Goal: Task Accomplishment & Management: Manage account settings

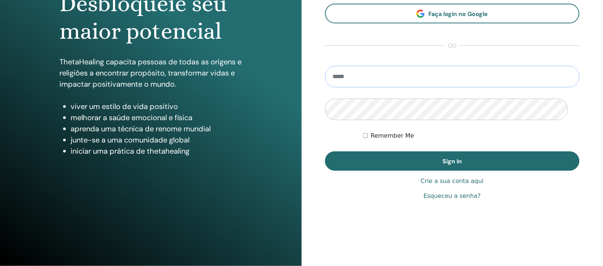
scroll to position [180, 0]
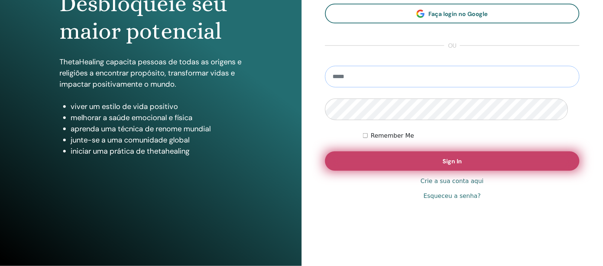
type input "**********"
click at [404, 151] on button "Sign In" at bounding box center [452, 160] width 255 height 19
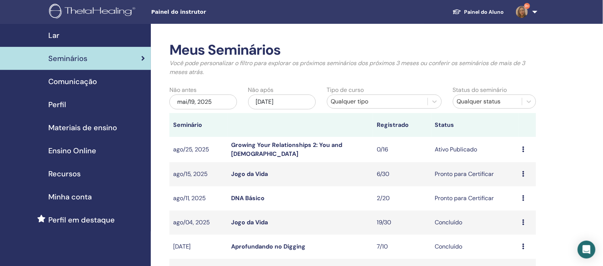
click at [201, 109] on div "mai/19, 2025" at bounding box center [203, 101] width 68 height 15
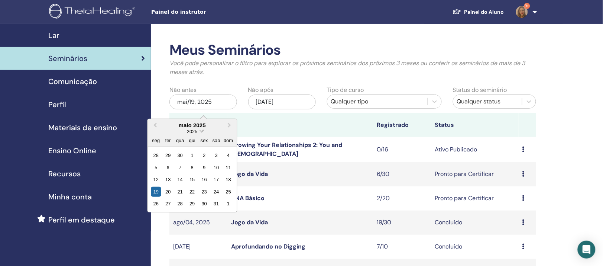
click at [204, 133] on span "Choose Date" at bounding box center [201, 130] width 5 height 5
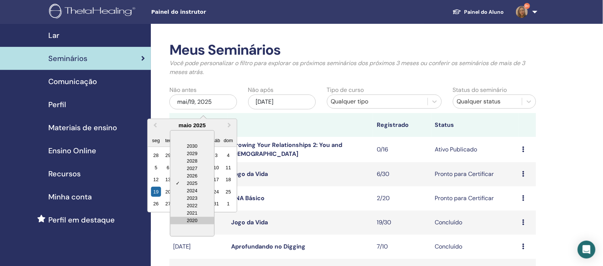
click at [211, 224] on div "2020" at bounding box center [192, 219] width 44 height 7
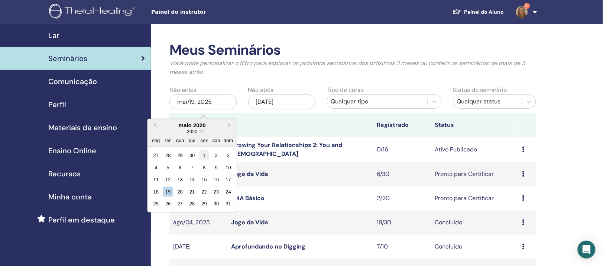
click at [209, 160] on div "1" at bounding box center [204, 155] width 10 height 10
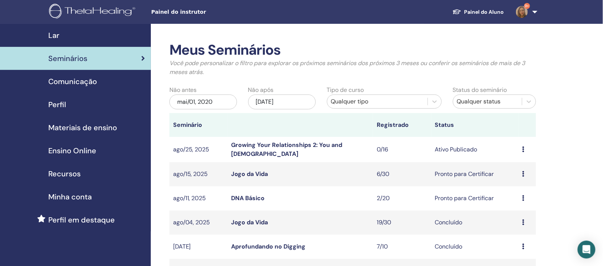
click at [382, 106] on div "Qualquer tipo" at bounding box center [377, 101] width 93 height 9
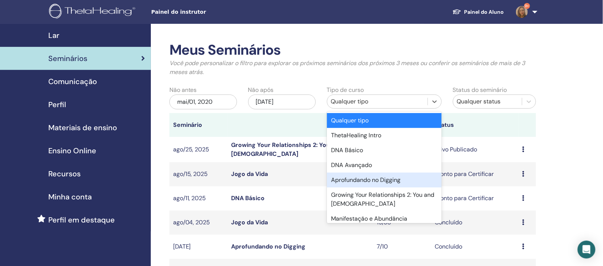
click at [364, 187] on div "Aprofundando no Digging" at bounding box center [384, 179] width 115 height 15
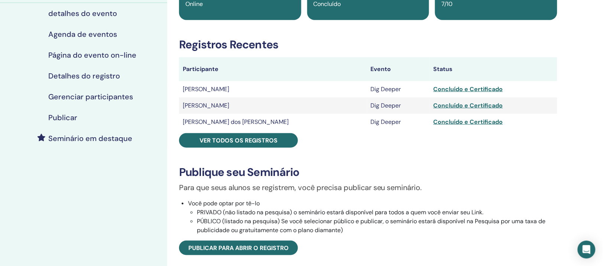
scroll to position [139, 0]
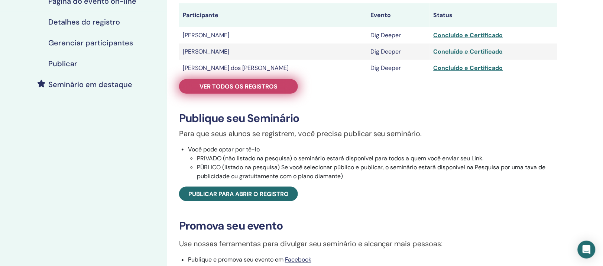
click at [241, 90] on span "Ver todos os registros" at bounding box center [238, 86] width 78 height 8
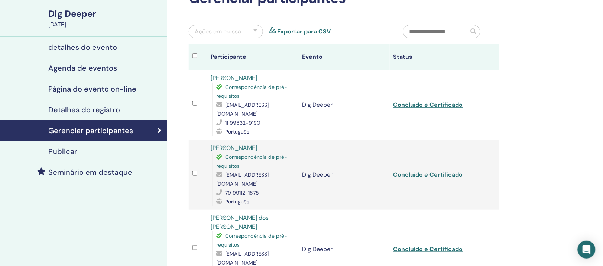
scroll to position [46, 0]
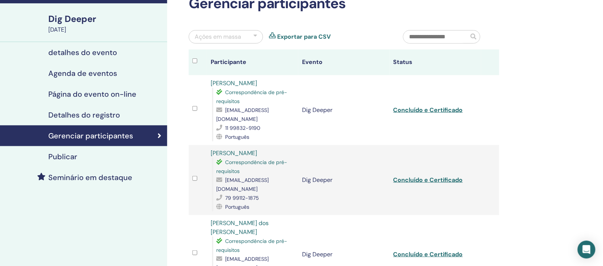
click at [242, 87] on link "[PERSON_NAME]" at bounding box center [234, 83] width 46 height 8
click at [255, 157] on link "[PERSON_NAME]" at bounding box center [234, 153] width 46 height 8
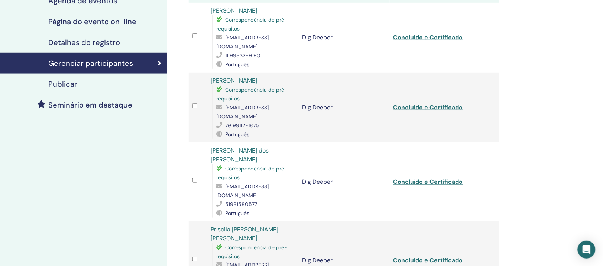
scroll to position [139, 0]
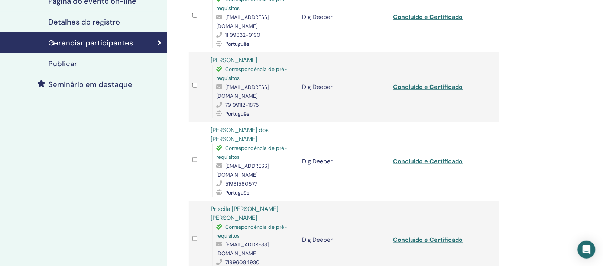
click at [266, 213] on link "Priscila [PERSON_NAME] [PERSON_NAME]" at bounding box center [245, 213] width 68 height 17
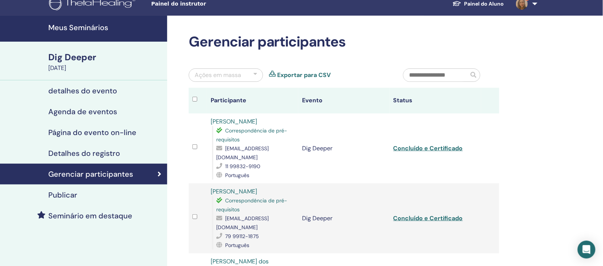
scroll to position [0, 0]
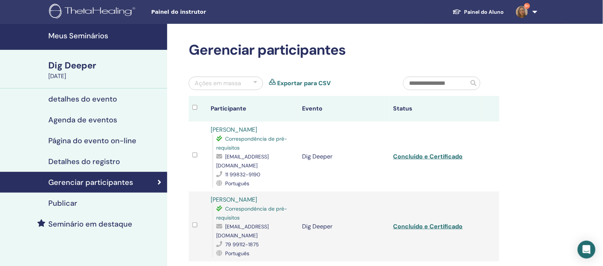
click at [228, 133] on link "Maria Aparecida" at bounding box center [234, 130] width 46 height 8
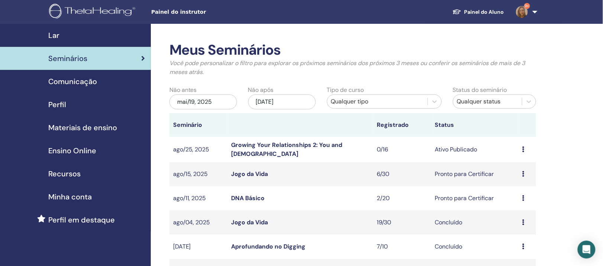
click at [203, 109] on div "mai/19, 2025" at bounding box center [203, 101] width 68 height 15
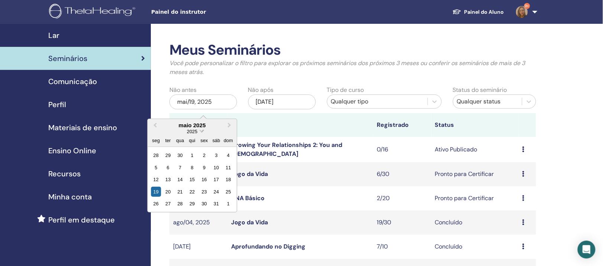
click at [204, 133] on span "Choose Date" at bounding box center [201, 130] width 5 height 5
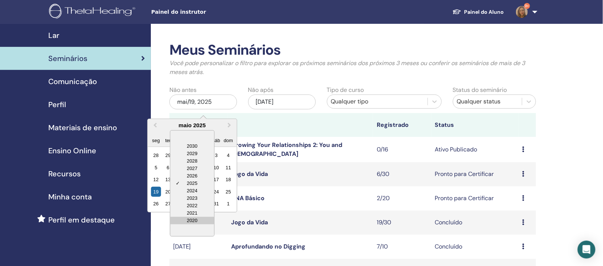
click at [208, 224] on div "2020" at bounding box center [192, 219] width 44 height 7
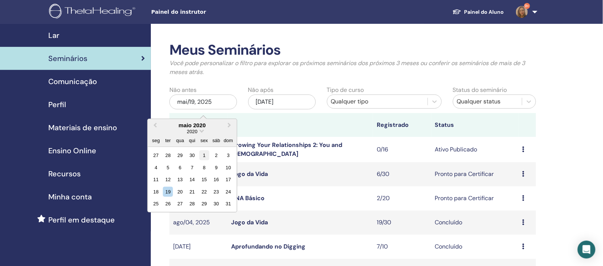
click at [209, 160] on div "1" at bounding box center [204, 155] width 10 height 10
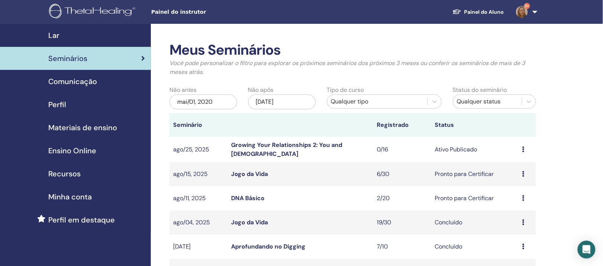
click at [380, 106] on div "Qualquer tipo" at bounding box center [377, 101] width 93 height 9
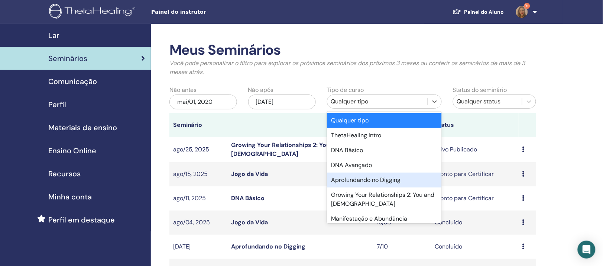
click at [368, 187] on div "Aprofundando no Digging" at bounding box center [384, 179] width 115 height 15
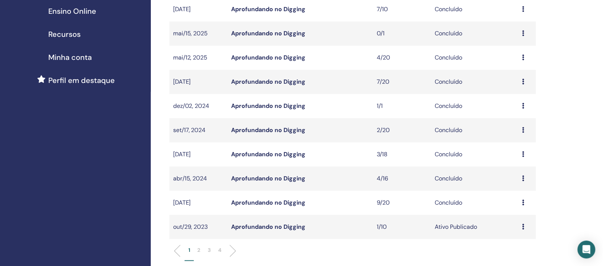
scroll to position [186, 0]
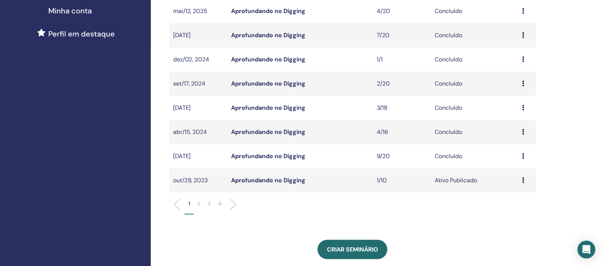
click at [198, 208] on p "2" at bounding box center [199, 204] width 3 height 8
click at [209, 208] on p "3" at bounding box center [209, 204] width 3 height 8
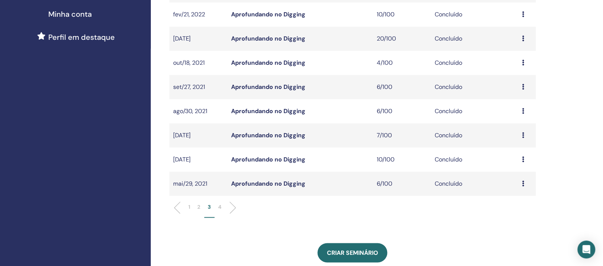
scroll to position [279, 0]
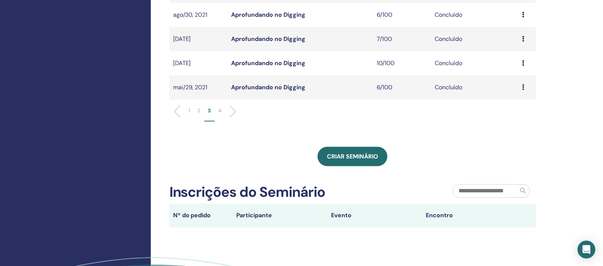
click at [219, 115] on p "4" at bounding box center [219, 111] width 3 height 8
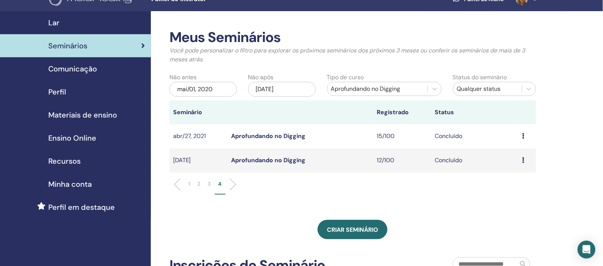
scroll to position [0, 0]
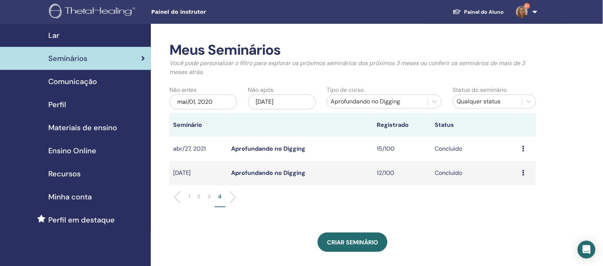
click at [69, 62] on span "Seminários" at bounding box center [67, 58] width 39 height 11
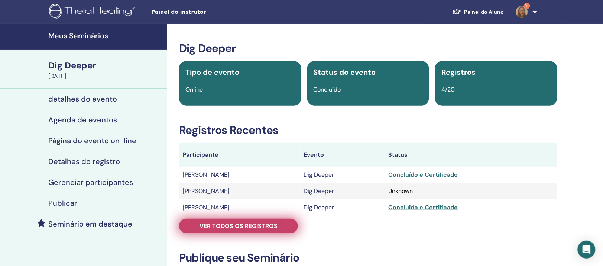
click at [235, 229] on span "Ver todos os registros" at bounding box center [238, 226] width 78 height 8
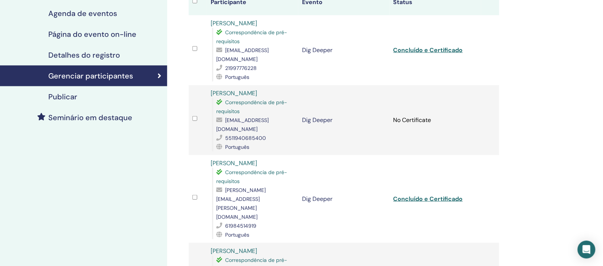
scroll to position [139, 0]
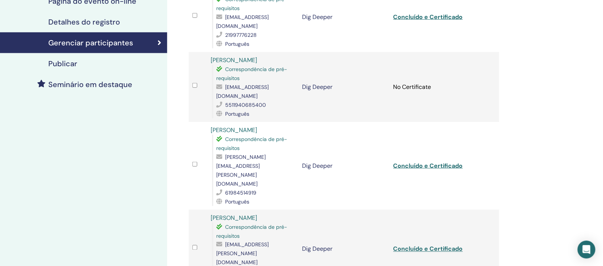
click at [244, 134] on link "Ângela Amorelli" at bounding box center [234, 130] width 46 height 8
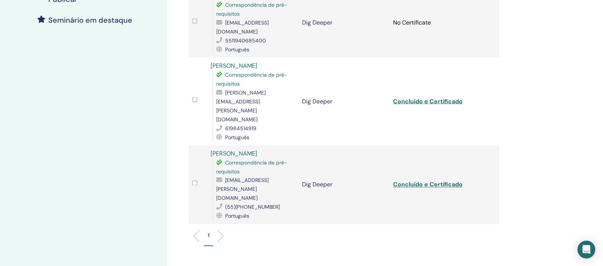
scroll to position [232, 0]
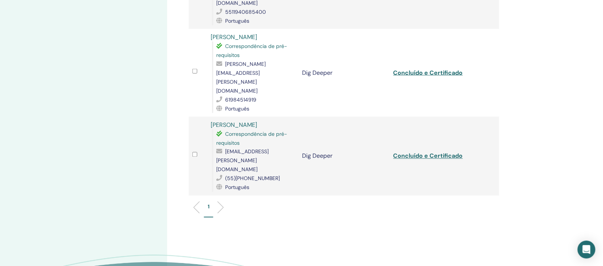
click at [249, 128] on link "Rosana Vicentini" at bounding box center [234, 125] width 46 height 8
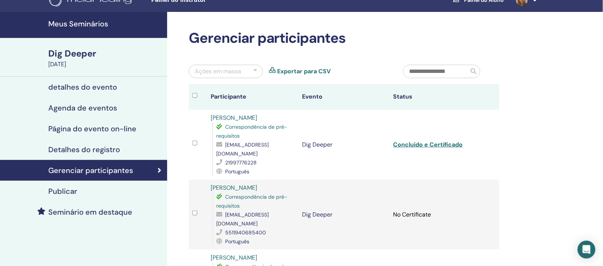
scroll to position [0, 0]
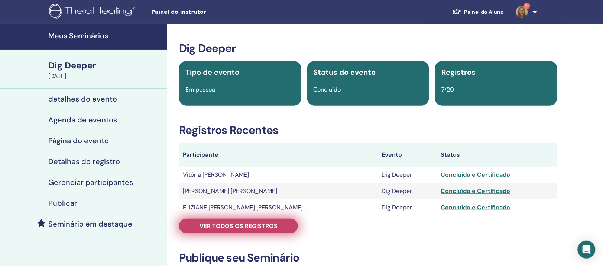
click at [231, 229] on span "Ver todos os registros" at bounding box center [238, 226] width 78 height 8
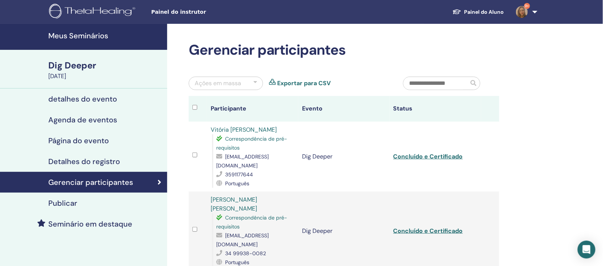
click at [250, 133] on link "Vitória Aparecida Nogueira" at bounding box center [244, 130] width 66 height 8
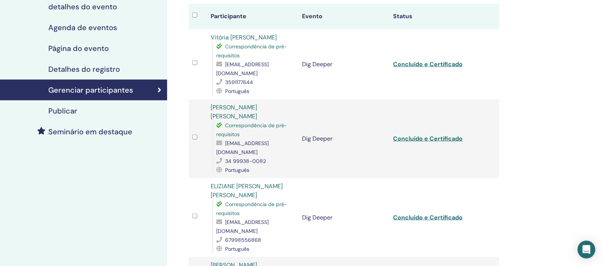
scroll to position [93, 0]
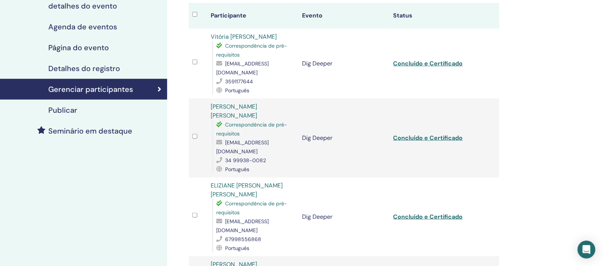
click at [257, 119] on link "Ana Cristina Borges Cardoso" at bounding box center [234, 110] width 46 height 17
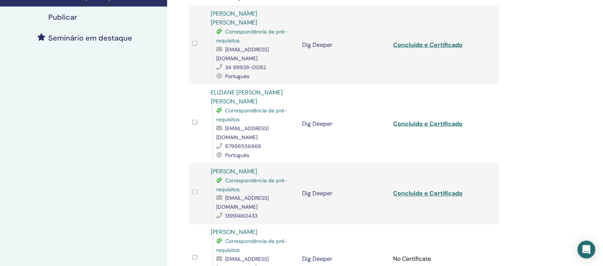
scroll to position [232, 0]
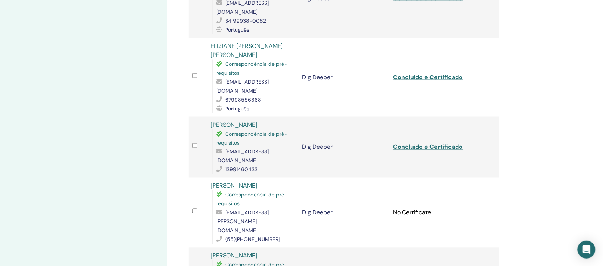
click at [235, 126] on link "Sabrina Ruiz" at bounding box center [234, 125] width 46 height 8
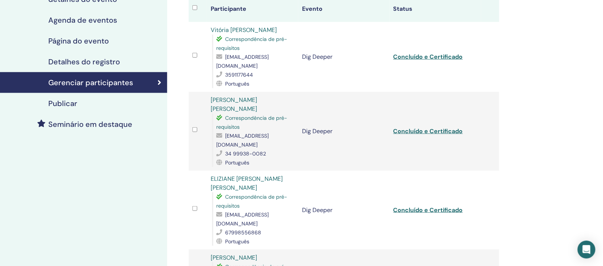
scroll to position [0, 0]
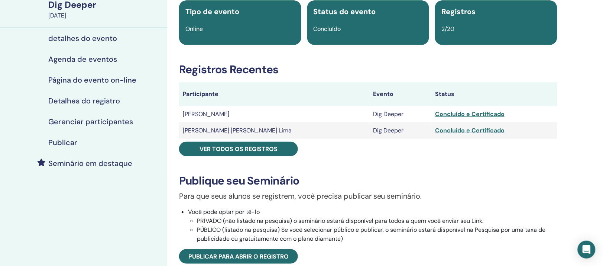
scroll to position [46, 0]
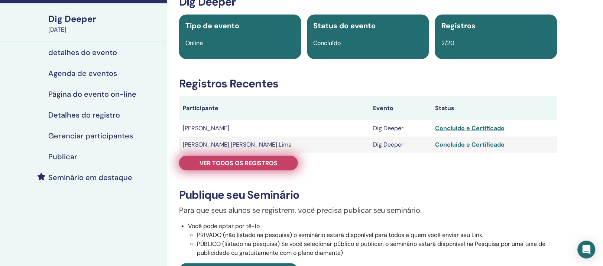
click at [254, 167] on span "Ver todos os registros" at bounding box center [238, 163] width 78 height 8
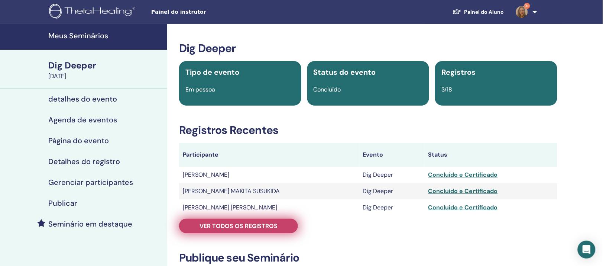
click at [235, 229] on span "Ver todos os registros" at bounding box center [238, 226] width 78 height 8
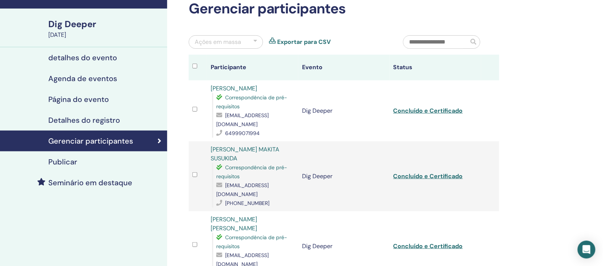
scroll to position [93, 0]
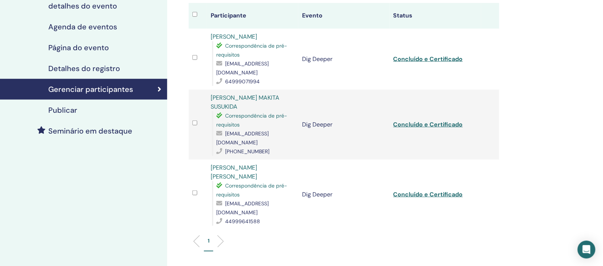
click at [257, 171] on link "Rosana Barbosa Garla" at bounding box center [234, 171] width 46 height 17
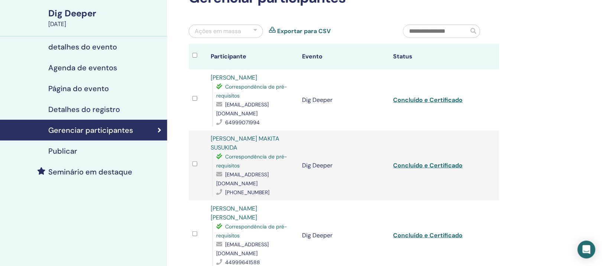
scroll to position [0, 0]
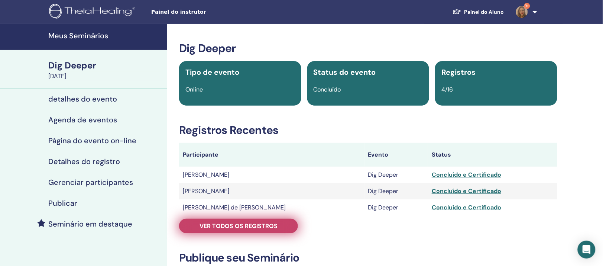
click at [214, 229] on span "Ver todos os registros" at bounding box center [238, 226] width 78 height 8
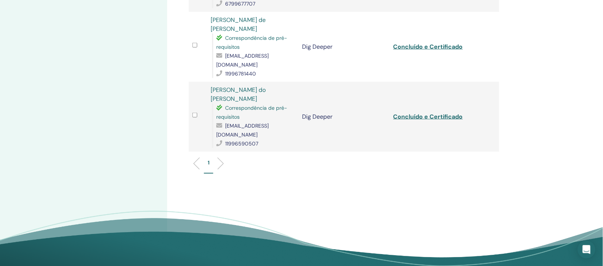
scroll to position [232, 0]
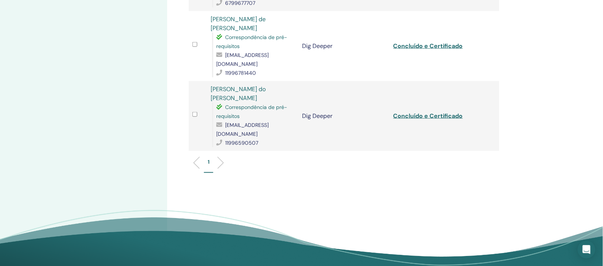
click at [266, 100] on link "Gerson Felix do Prado Junior" at bounding box center [238, 93] width 55 height 17
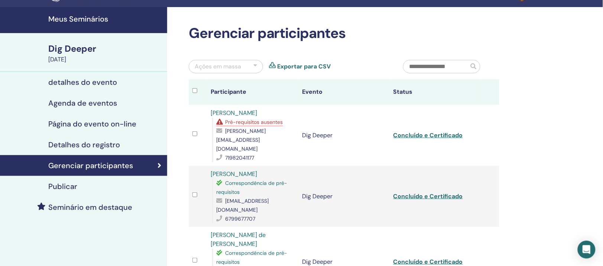
scroll to position [0, 0]
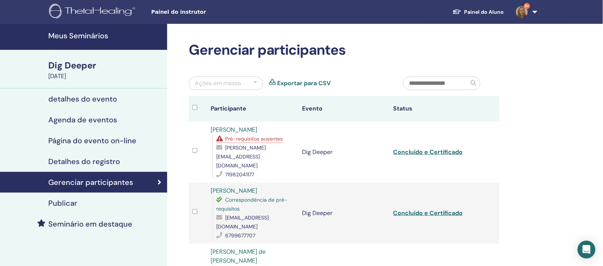
click at [224, 133] on link "Edjane Silva Santos" at bounding box center [234, 130] width 46 height 8
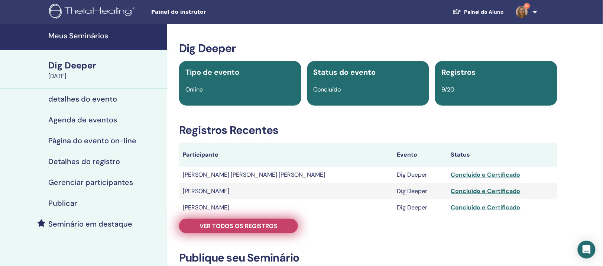
click at [248, 229] on span "Ver todos os registros" at bounding box center [238, 226] width 78 height 8
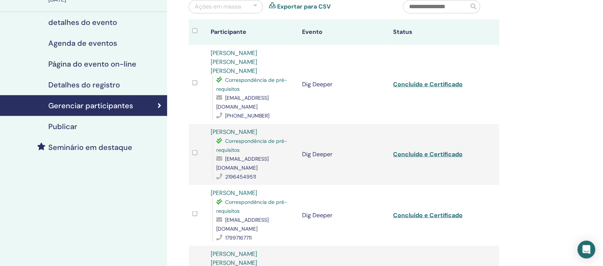
scroll to position [93, 0]
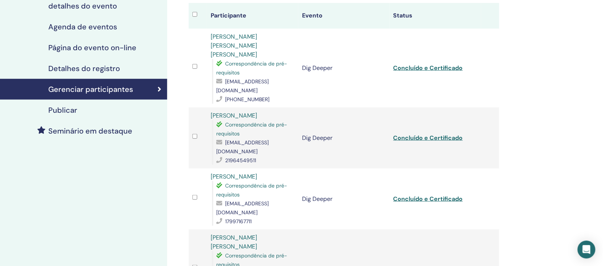
click at [251, 119] on link "[PERSON_NAME]" at bounding box center [234, 115] width 46 height 8
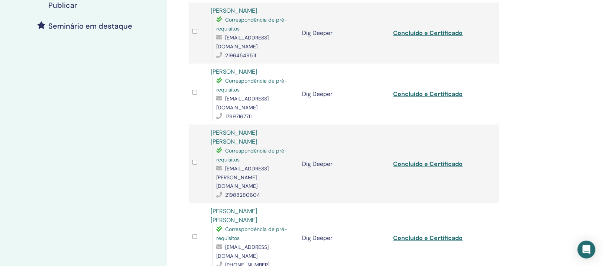
scroll to position [232, 0]
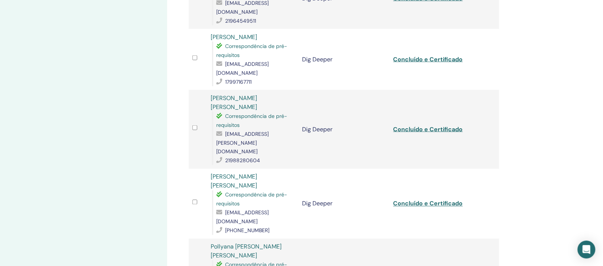
click at [257, 107] on link "[PERSON_NAME] [PERSON_NAME]" at bounding box center [234, 102] width 46 height 17
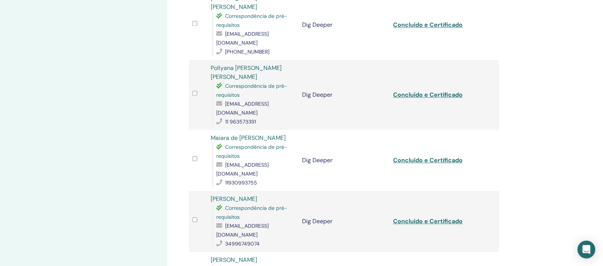
scroll to position [418, 0]
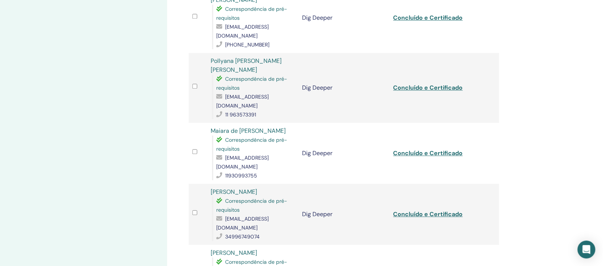
click at [245, 188] on link "[PERSON_NAME]" at bounding box center [234, 192] width 46 height 8
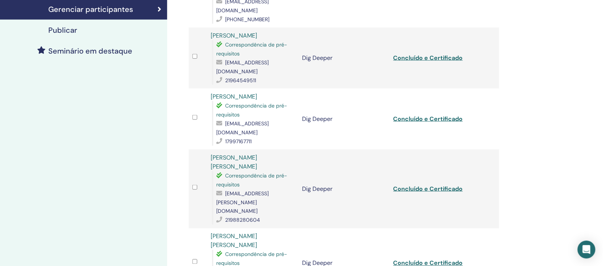
scroll to position [186, 0]
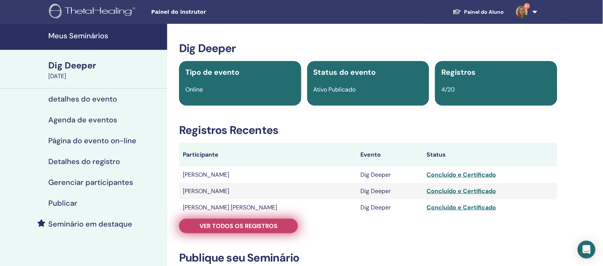
click at [238, 229] on span "Ver todos os registros" at bounding box center [238, 226] width 78 height 8
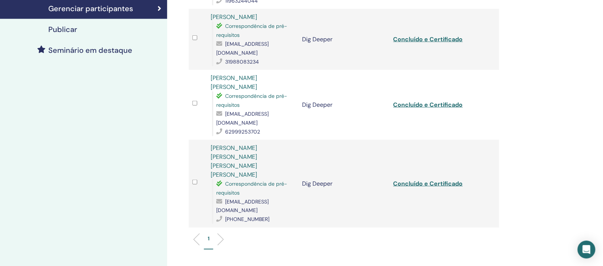
scroll to position [186, 0]
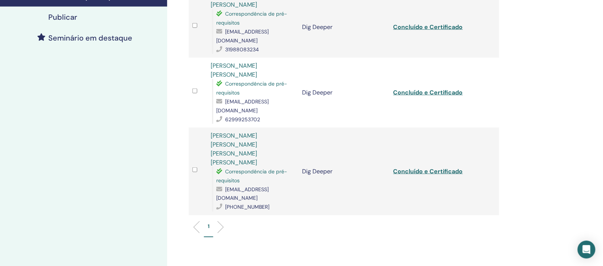
click at [254, 78] on link "KASSIA VALERIA ARAUJO" at bounding box center [234, 70] width 46 height 17
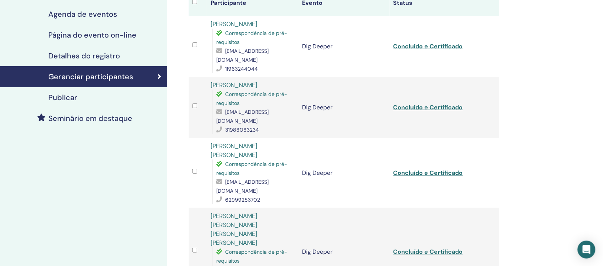
scroll to position [93, 0]
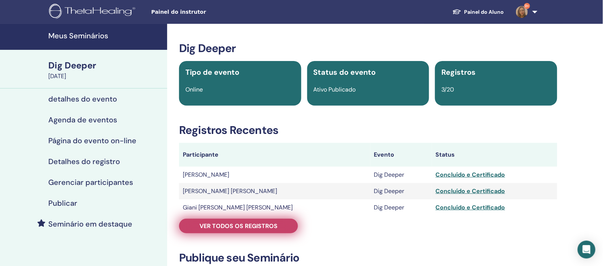
click at [238, 229] on span "Ver todos os registros" at bounding box center [238, 226] width 78 height 8
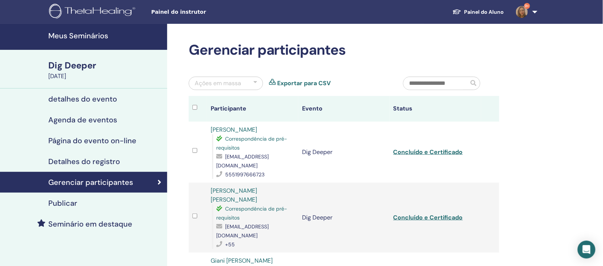
click at [250, 133] on link "[PERSON_NAME]" at bounding box center [234, 130] width 46 height 8
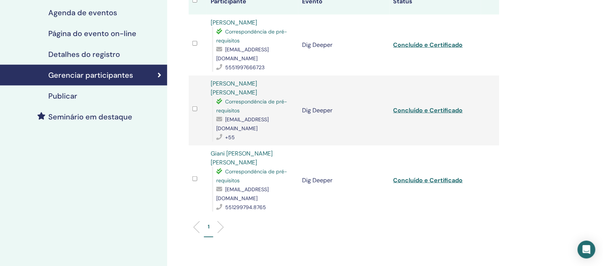
scroll to position [46, 0]
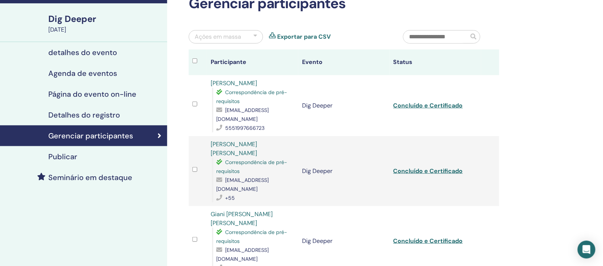
click at [238, 226] on link "Giani [PERSON_NAME] [PERSON_NAME]" at bounding box center [242, 218] width 62 height 17
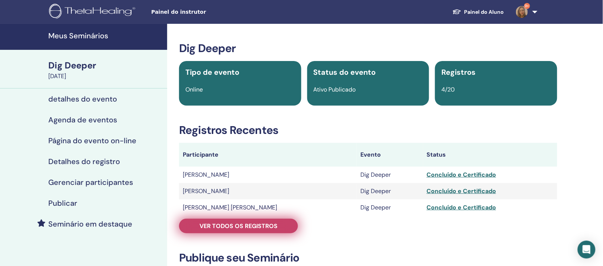
click at [237, 229] on span "Ver todos os registros" at bounding box center [238, 226] width 78 height 8
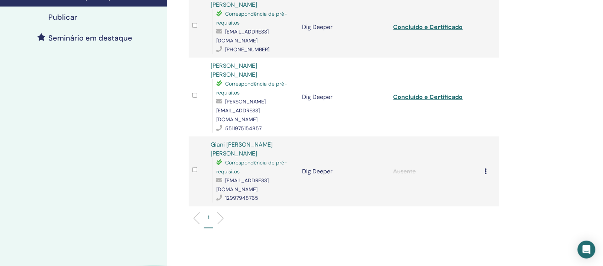
scroll to position [139, 0]
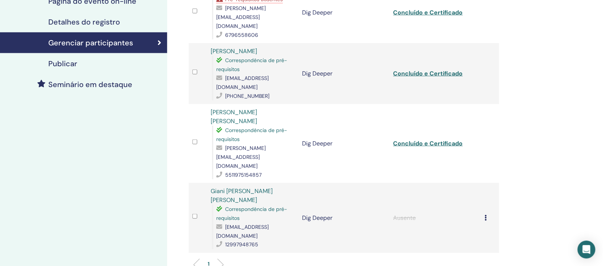
click at [257, 125] on link "[PERSON_NAME] [PERSON_NAME]" at bounding box center [234, 116] width 46 height 17
click at [253, 125] on link "[PERSON_NAME] [PERSON_NAME]" at bounding box center [234, 116] width 46 height 17
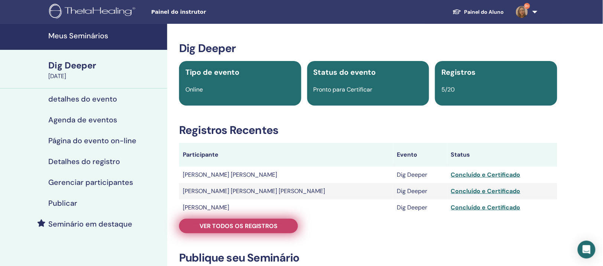
click at [240, 229] on span "Ver todos os registros" at bounding box center [238, 226] width 78 height 8
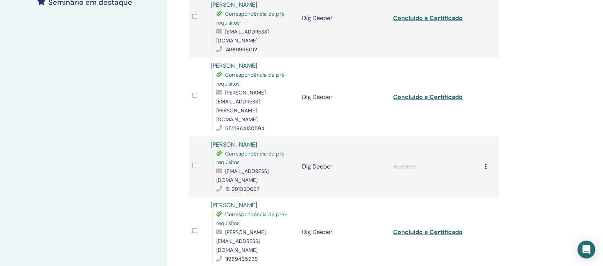
scroll to position [232, 0]
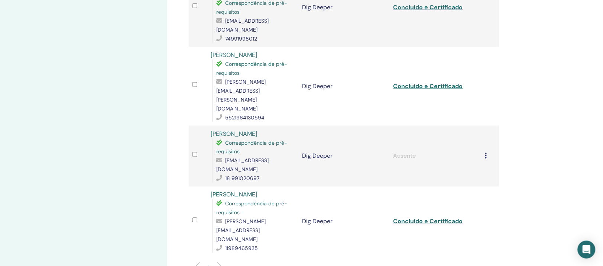
click at [257, 190] on link "[PERSON_NAME]" at bounding box center [234, 194] width 46 height 8
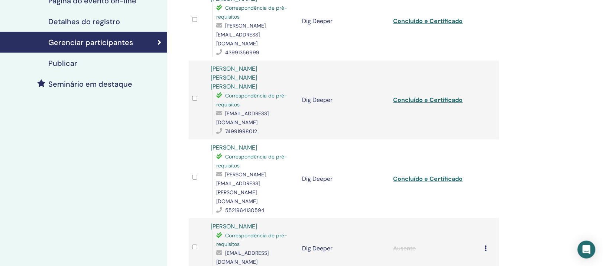
scroll to position [139, 0]
click at [240, 144] on link "[PERSON_NAME]" at bounding box center [234, 148] width 46 height 8
click at [257, 73] on link "[PERSON_NAME] [PERSON_NAME] [PERSON_NAME]" at bounding box center [234, 78] width 46 height 26
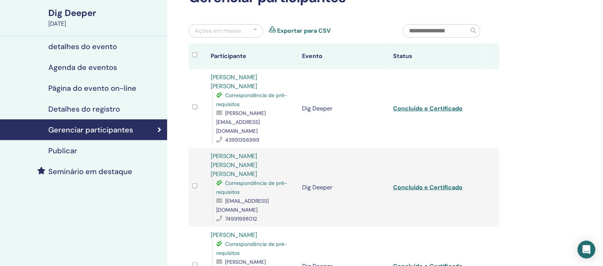
scroll to position [46, 0]
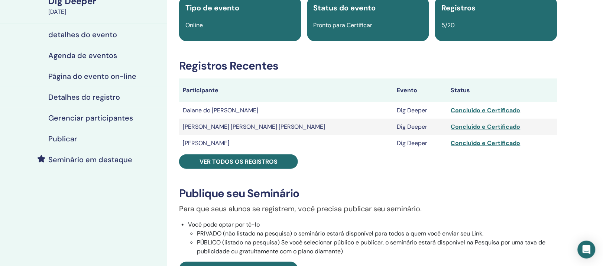
scroll to position [93, 0]
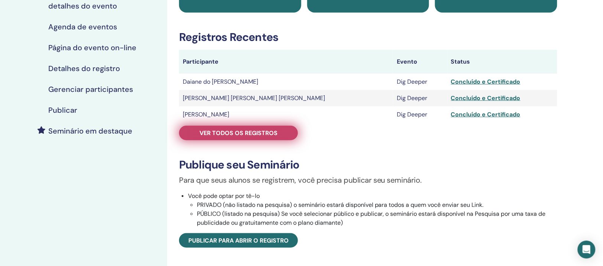
click at [248, 137] on span "Ver todos os registros" at bounding box center [238, 133] width 78 height 8
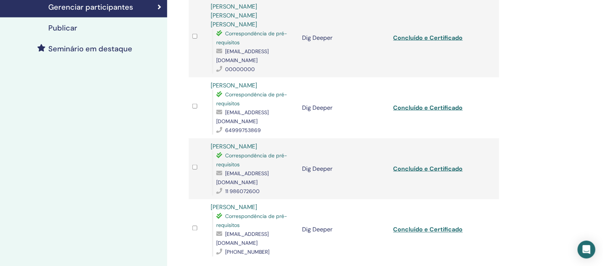
scroll to position [186, 0]
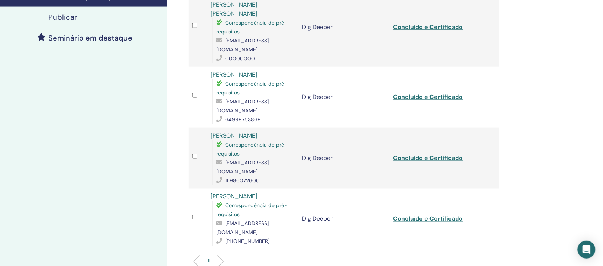
click at [244, 139] on link "Juliana Vizoto" at bounding box center [234, 135] width 46 height 8
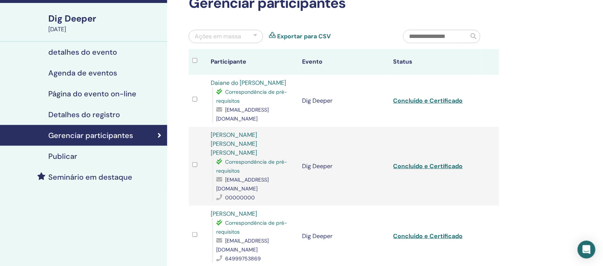
scroll to position [46, 0]
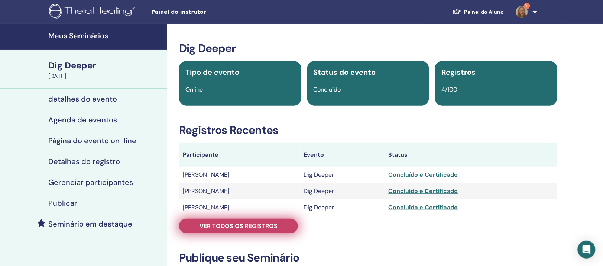
click at [218, 229] on span "Ver todos os registros" at bounding box center [238, 226] width 78 height 8
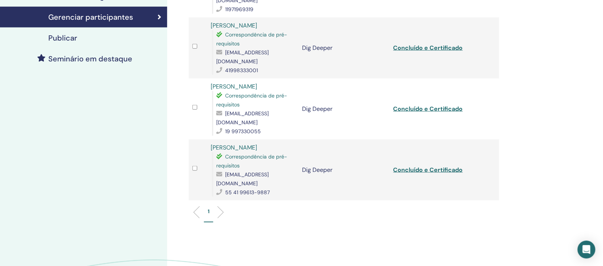
scroll to position [186, 0]
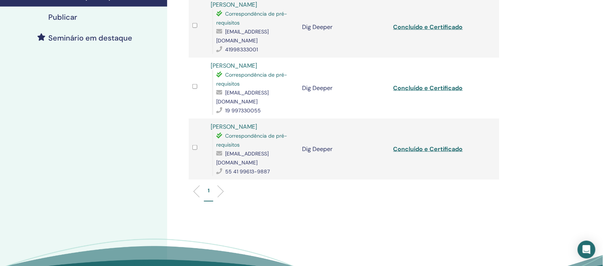
click at [255, 69] on link "[PERSON_NAME]" at bounding box center [234, 66] width 46 height 8
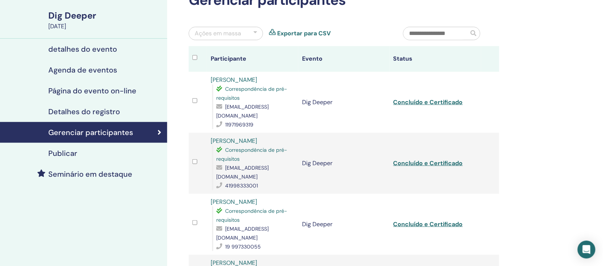
scroll to position [46, 0]
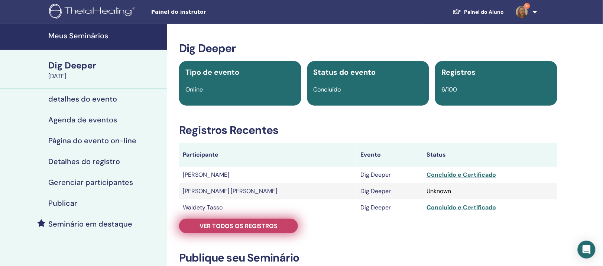
click at [225, 229] on span "Ver todos os registros" at bounding box center [238, 226] width 78 height 8
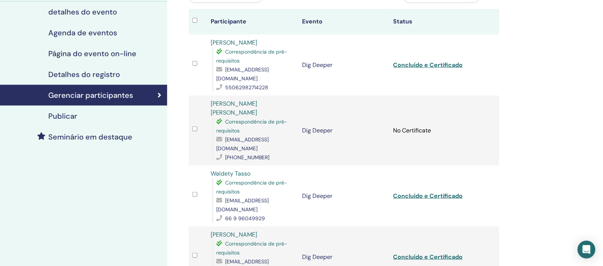
scroll to position [93, 0]
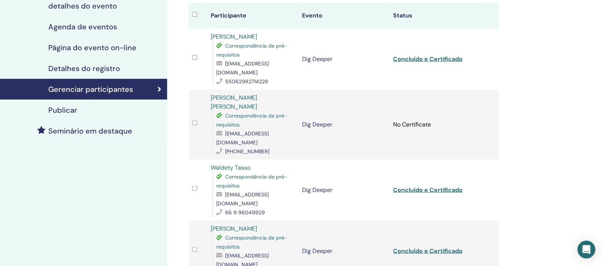
click at [248, 171] on link "Waldety Tasso" at bounding box center [231, 167] width 40 height 8
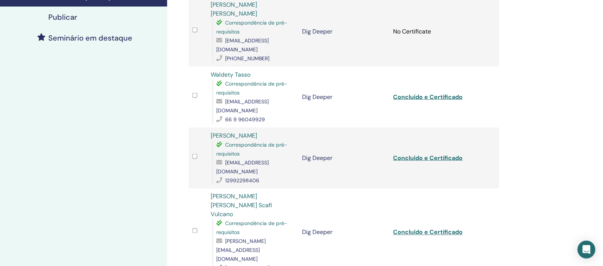
scroll to position [232, 0]
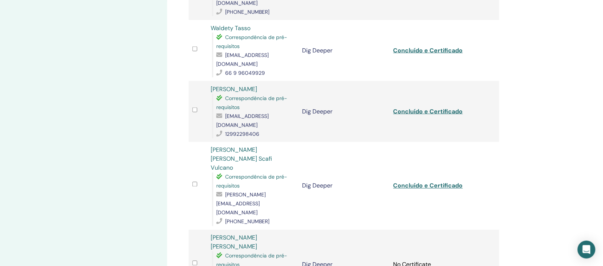
click at [253, 92] on link "Vanessa Menquini" at bounding box center [234, 89] width 46 height 8
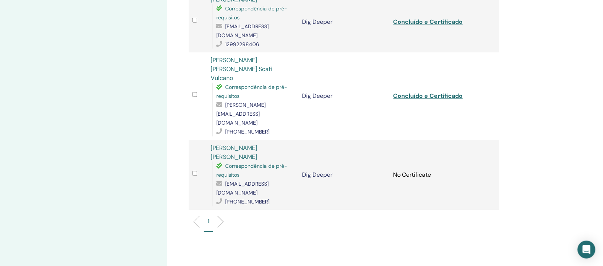
scroll to position [325, 0]
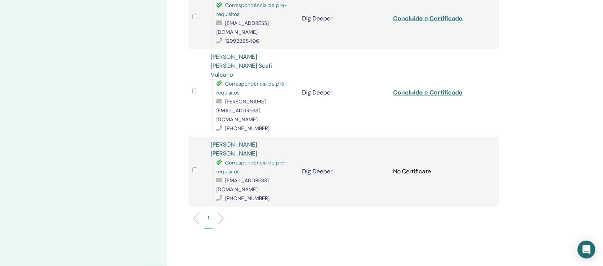
click at [257, 141] on link "REGIANE R GOUVEIA BARBOSA" at bounding box center [234, 149] width 46 height 17
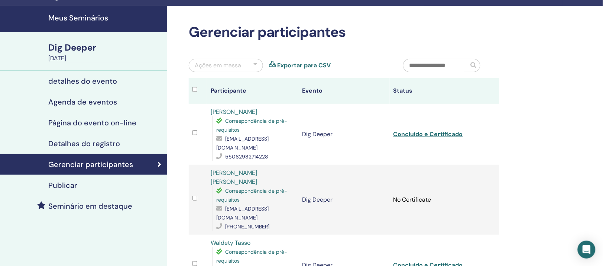
scroll to position [0, 0]
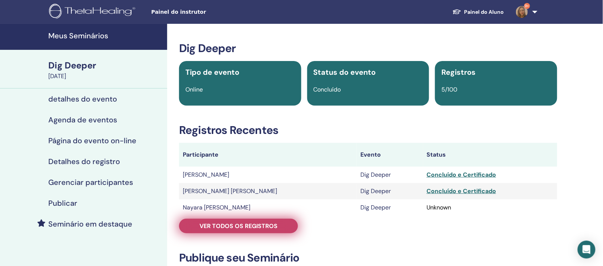
click at [233, 229] on span "Ver todos os registros" at bounding box center [238, 226] width 78 height 8
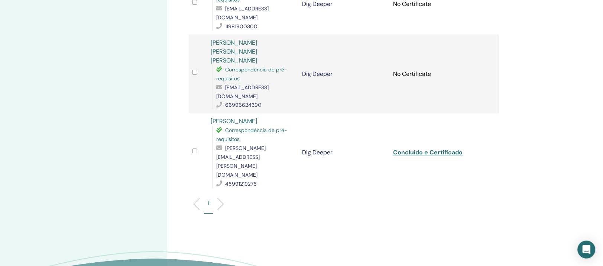
scroll to position [232, 0]
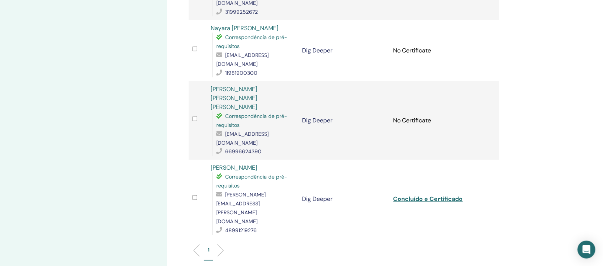
click at [257, 102] on link "[PERSON_NAME] [PERSON_NAME] [PERSON_NAME]" at bounding box center [234, 98] width 46 height 26
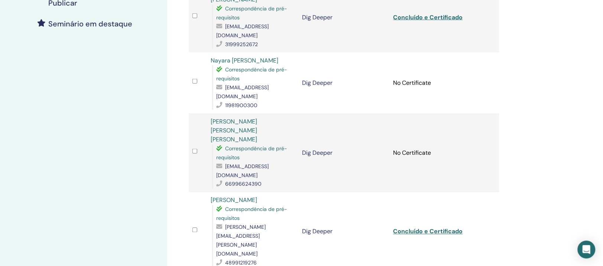
scroll to position [186, 0]
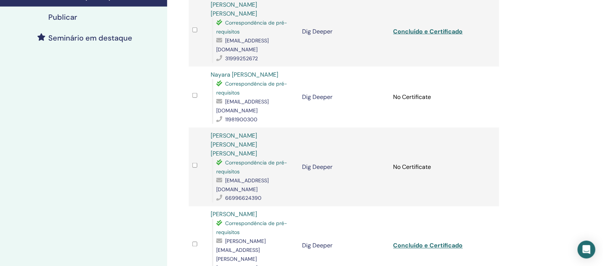
click at [271, 76] on link "Nayara [PERSON_NAME]" at bounding box center [245, 75] width 68 height 8
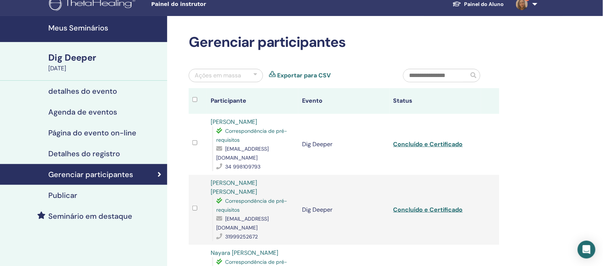
scroll to position [0, 0]
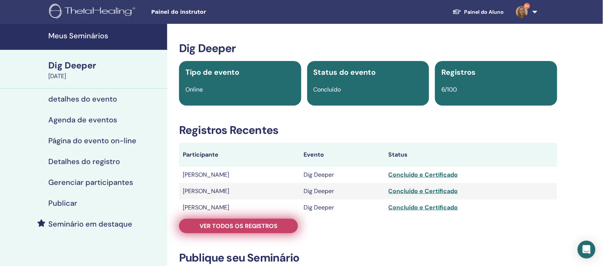
click at [214, 233] on link "Ver todos os registros" at bounding box center [238, 225] width 119 height 14
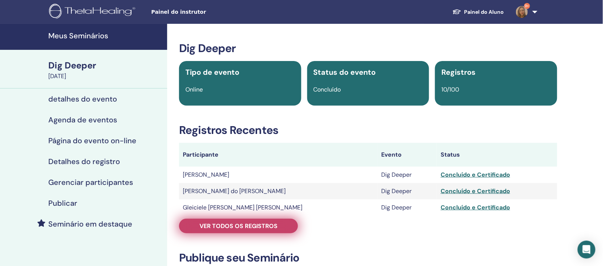
click at [227, 229] on span "Ver todos os registros" at bounding box center [238, 226] width 78 height 8
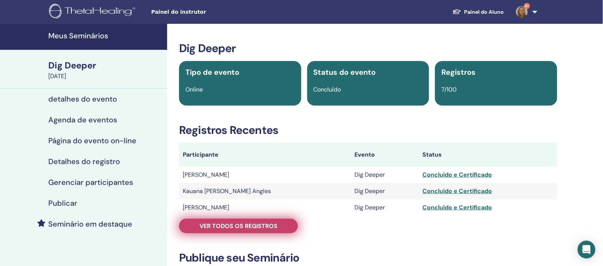
click at [224, 229] on span "Ver todos os registros" at bounding box center [238, 226] width 78 height 8
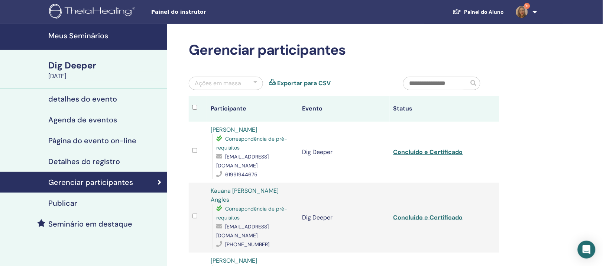
click at [257, 133] on link "[PERSON_NAME]" at bounding box center [234, 130] width 46 height 8
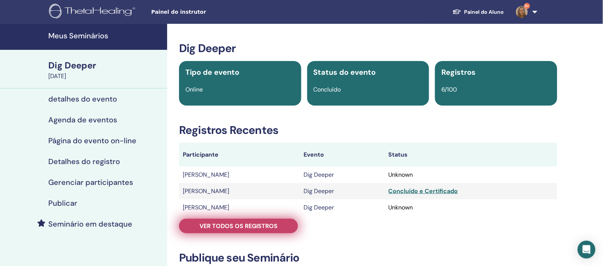
click at [213, 229] on span "Ver todos os registros" at bounding box center [238, 226] width 78 height 8
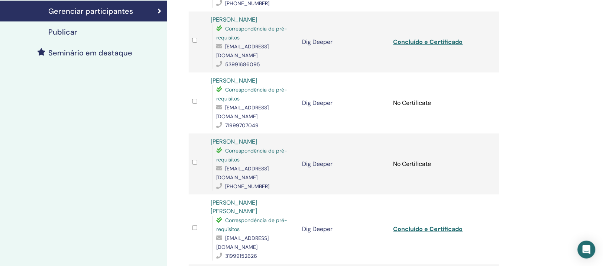
scroll to position [279, 0]
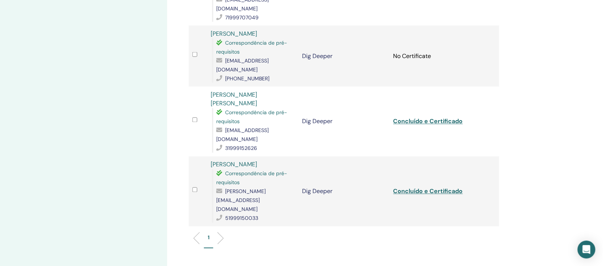
click at [255, 160] on link "MICHELLE DANN" at bounding box center [234, 164] width 46 height 8
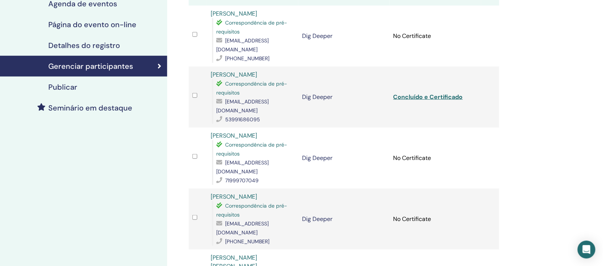
scroll to position [93, 0]
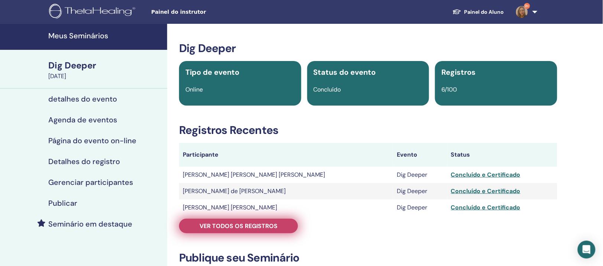
click at [247, 229] on span "Ver todos os registros" at bounding box center [238, 226] width 78 height 8
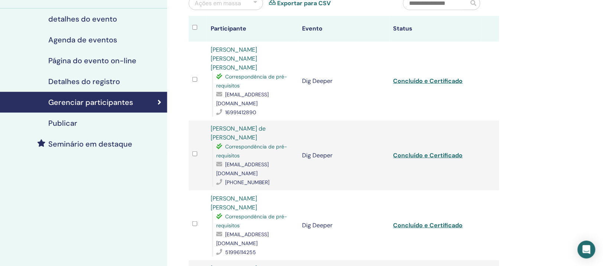
scroll to position [46, 0]
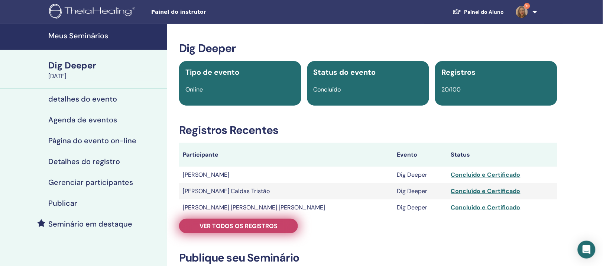
click at [214, 233] on link "Ver todos os registros" at bounding box center [238, 225] width 119 height 14
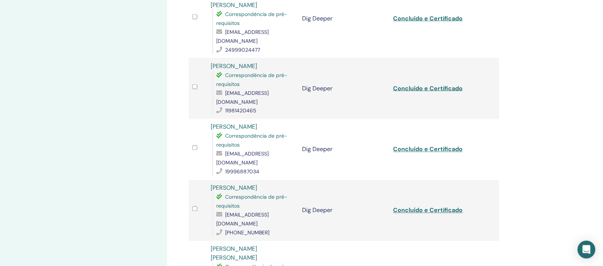
scroll to position [279, 0]
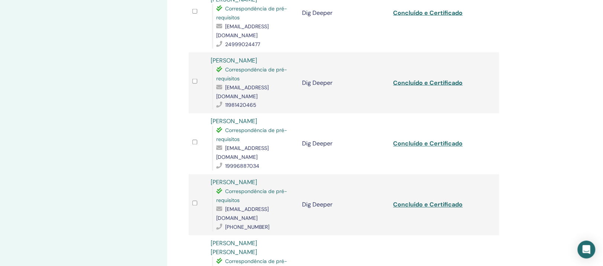
click at [235, 64] on link "[PERSON_NAME]" at bounding box center [234, 60] width 46 height 8
click at [241, 178] on link "[PERSON_NAME]" at bounding box center [234, 182] width 46 height 8
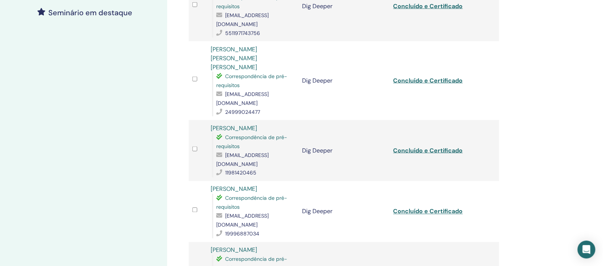
scroll to position [0, 0]
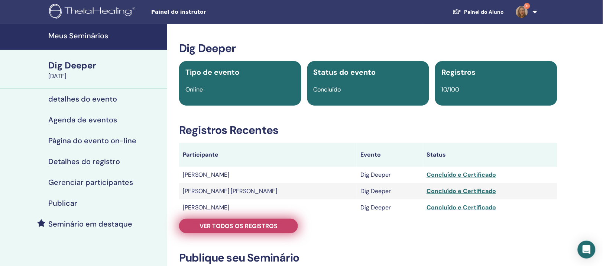
click at [237, 229] on span "Ver todos os registros" at bounding box center [238, 226] width 78 height 8
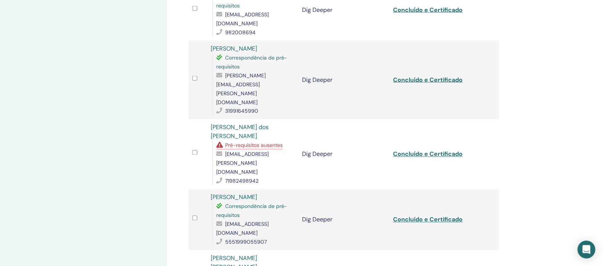
scroll to position [279, 0]
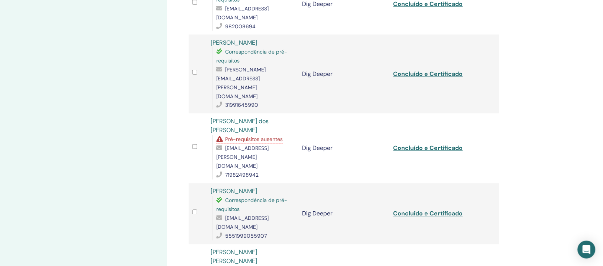
click at [257, 248] on link "[PERSON_NAME] [PERSON_NAME]" at bounding box center [234, 256] width 46 height 17
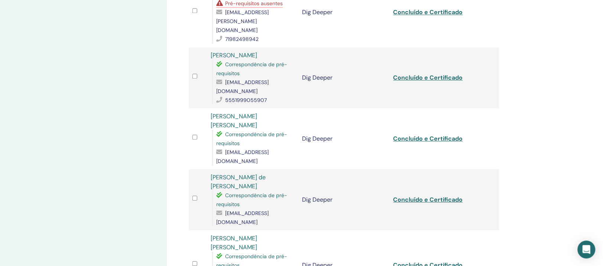
scroll to position [418, 0]
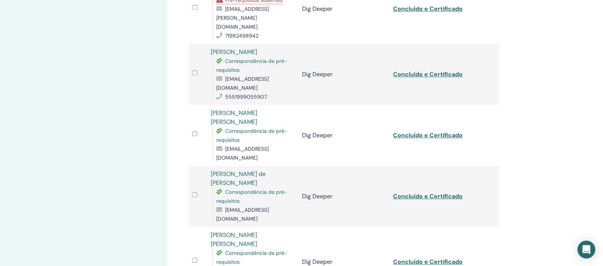
click at [257, 231] on link "[PERSON_NAME] [PERSON_NAME]" at bounding box center [234, 239] width 46 height 17
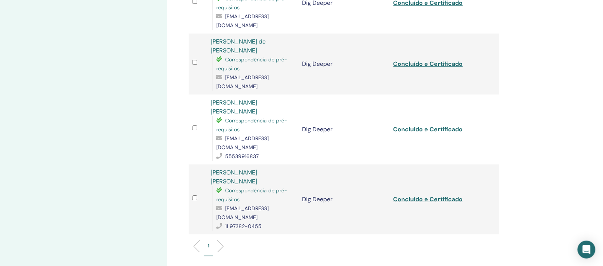
scroll to position [557, 0]
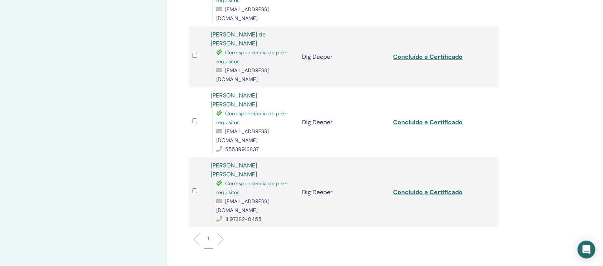
click at [257, 161] on link "[PERSON_NAME] [PERSON_NAME]" at bounding box center [234, 169] width 46 height 17
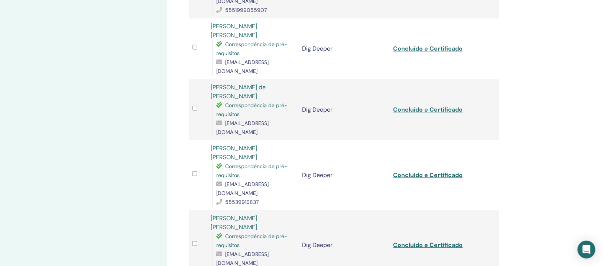
scroll to position [464, 0]
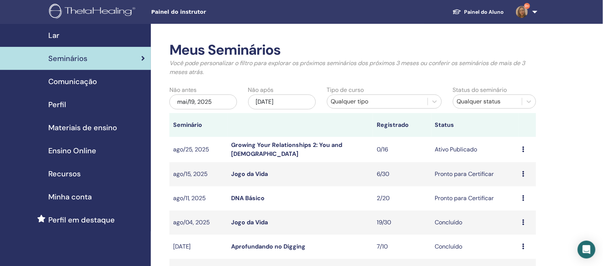
click at [287, 157] on link "Growing Your Relationships 2: You and [DEMOGRAPHIC_DATA]" at bounding box center [286, 149] width 111 height 17
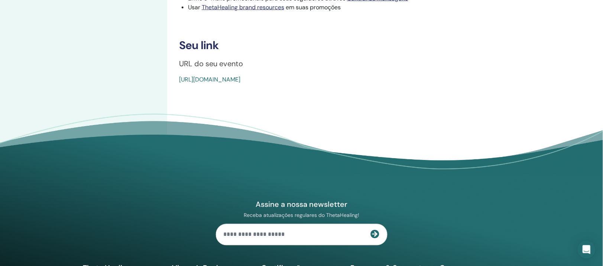
scroll to position [279, 0]
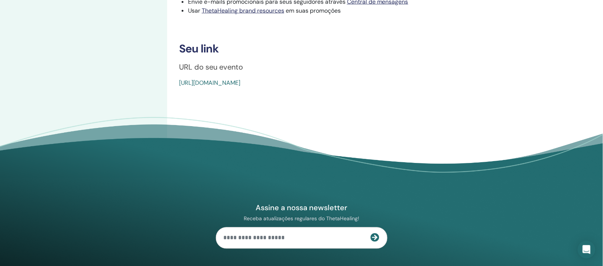
click at [240, 87] on link "[URL][DOMAIN_NAME]" at bounding box center [209, 83] width 61 height 8
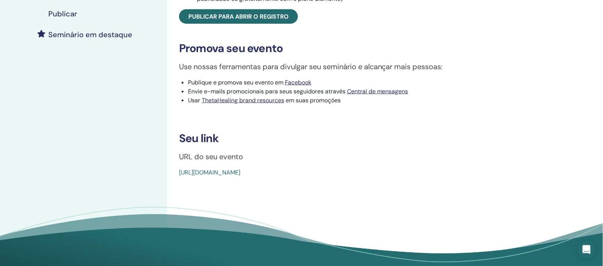
scroll to position [186, 0]
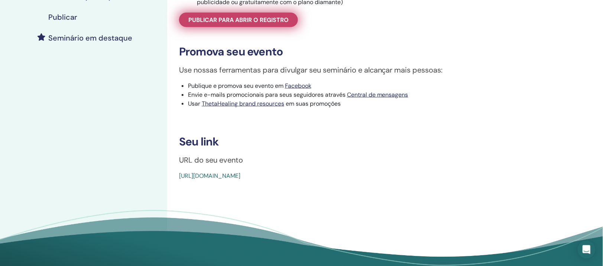
click at [260, 24] on span "Publicar para abrir o registro" at bounding box center [238, 20] width 100 height 8
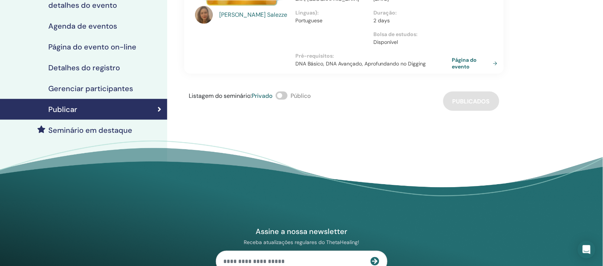
scroll to position [93, 0]
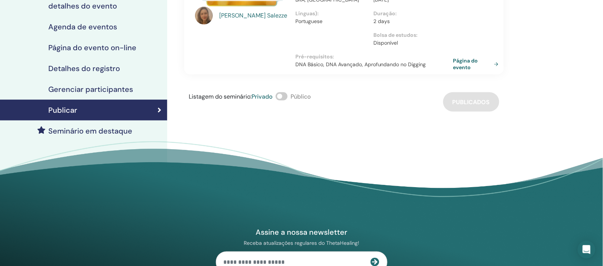
click at [479, 71] on link "Página do evento" at bounding box center [477, 63] width 48 height 13
